Goal: Register for event/course

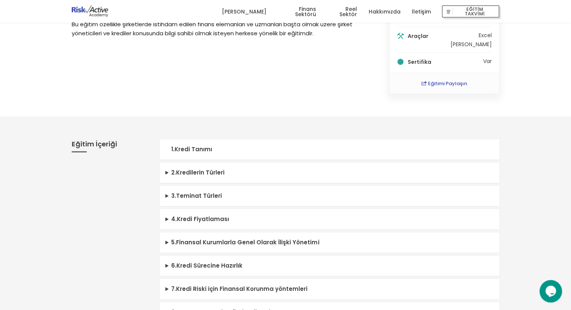
scroll to position [150, 0]
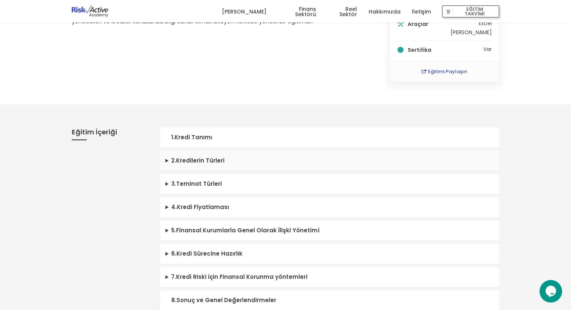
click at [165, 161] on summary "2 . Kredilerin Türleri" at bounding box center [329, 160] width 339 height 21
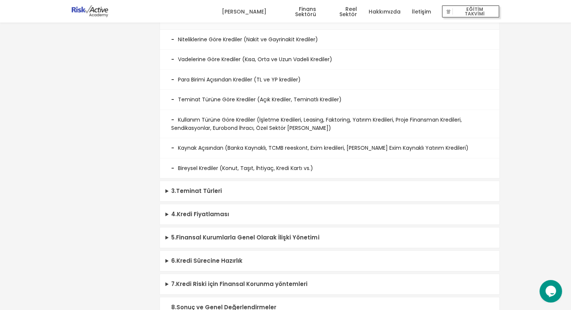
scroll to position [300, 0]
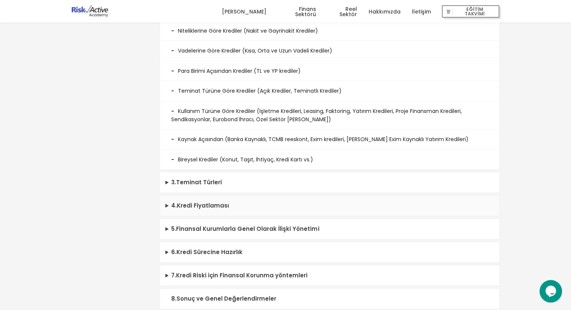
click at [189, 205] on summary "4 . Kredi Fiyatlaması" at bounding box center [329, 205] width 339 height 21
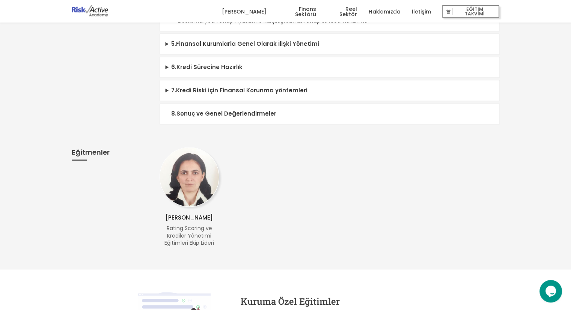
scroll to position [488, 0]
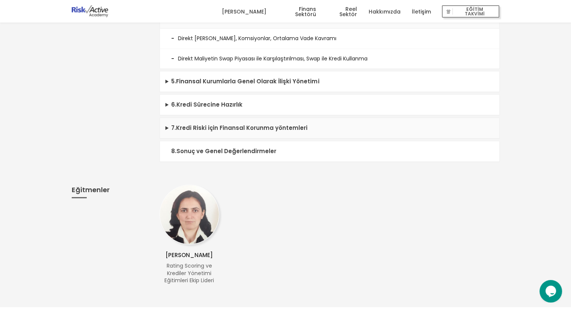
click at [236, 128] on summary "7 . Kredi Riski için Finansal Korunma yöntemleri" at bounding box center [329, 128] width 339 height 21
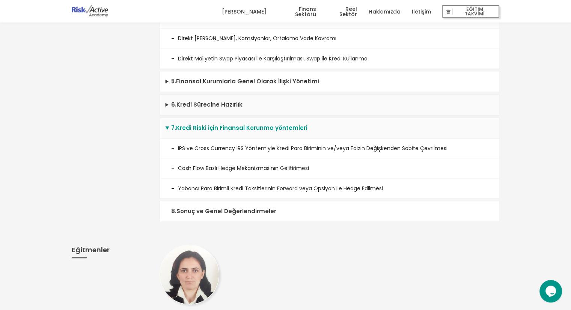
click at [218, 104] on summary "6 . Kredi Sürecine Hazırlık" at bounding box center [329, 105] width 339 height 21
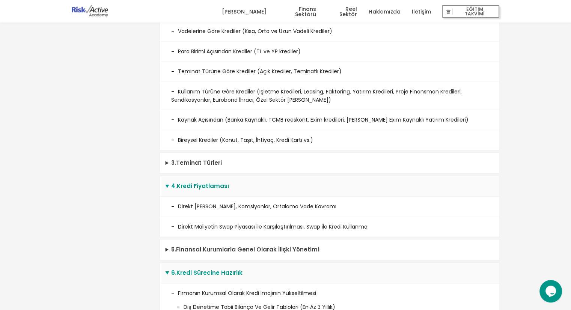
scroll to position [338, 0]
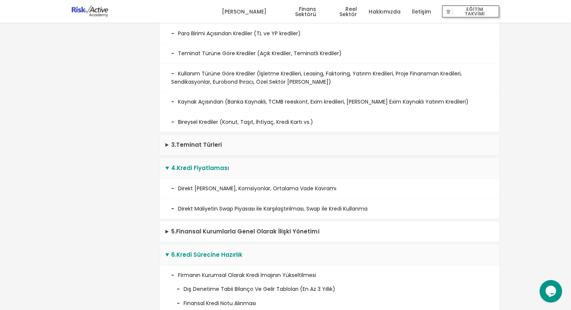
click at [182, 143] on summary "3 . Teminat Türleri" at bounding box center [329, 145] width 339 height 21
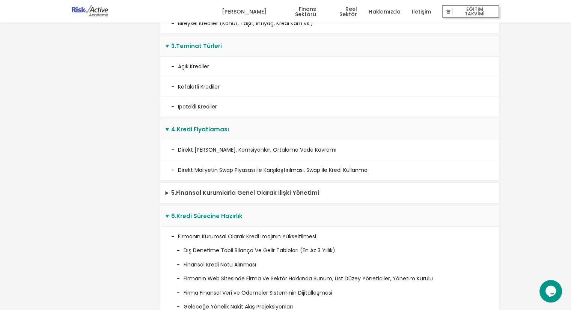
scroll to position [450, 0]
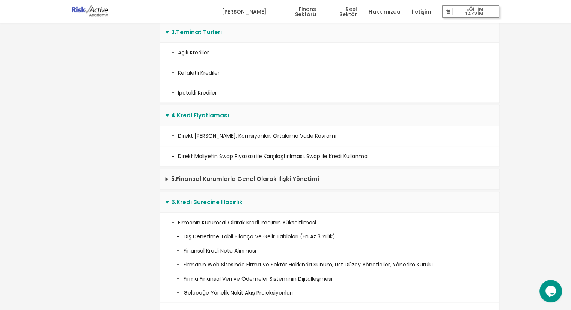
click at [187, 175] on summary "5 . Finansal Kurumlarla Genel Olarak İlişki Yönetimi" at bounding box center [329, 179] width 339 height 21
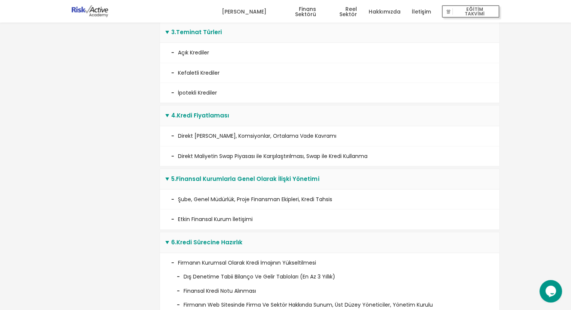
drag, startPoint x: 187, startPoint y: 175, endPoint x: 134, endPoint y: 185, distance: 53.8
click at [134, 185] on div "Eğitim İçeriği" at bounding box center [110, 259] width 88 height 888
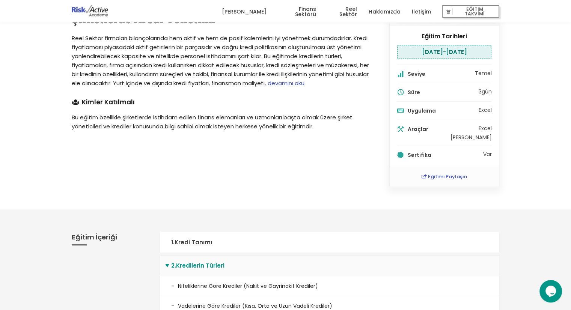
scroll to position [0, 0]
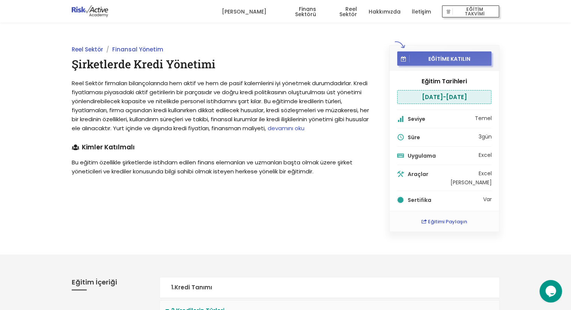
click at [458, 60] on span "EĞİTİME KATILIN" at bounding box center [449, 58] width 80 height 7
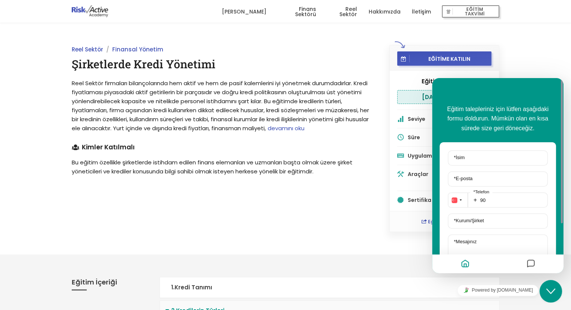
click at [346, 42] on div "Reel Sektör Finansal Yönetim Şirketlerde Kredi Yönetimi Reel Sektör firmaları b…" at bounding box center [285, 139] width 571 height 232
click at [547, 50] on div "Reel Sektör Finansal Yönetim Şirketlerde Kredi Yönetimi Reel Sektör firmaları b…" at bounding box center [285, 139] width 571 height 232
click at [485, 9] on span "EĞİTİM TAKVİMİ" at bounding box center [474, 11] width 44 height 11
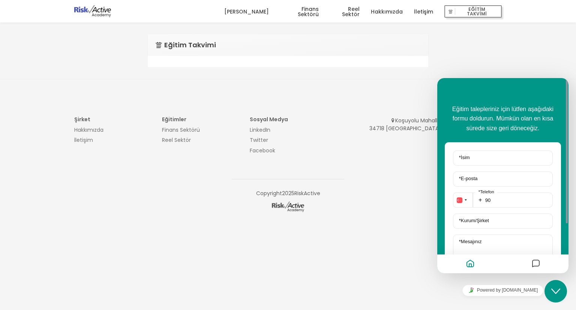
click at [555, 296] on button "Close Chat This icon closes the chat window." at bounding box center [556, 291] width 23 height 23
